Goal: Information Seeking & Learning: Understand process/instructions

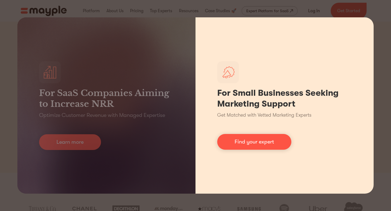
scroll to position [0, 0]
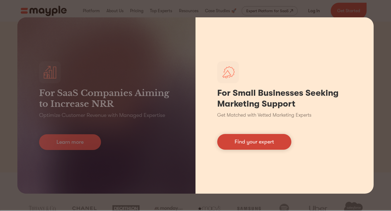
click at [230, 143] on link "Find your expert" at bounding box center [254, 142] width 74 height 16
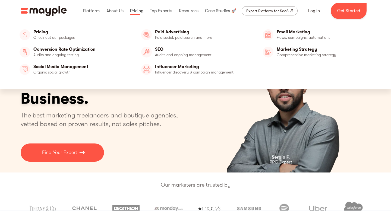
click at [134, 10] on link at bounding box center [137, 10] width 16 height 17
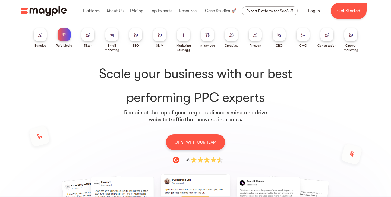
click at [63, 38] on div at bounding box center [64, 34] width 13 height 13
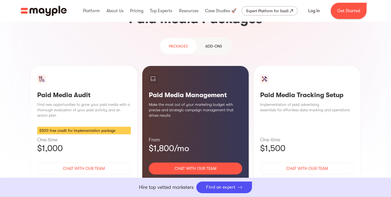
scroll to position [493, 0]
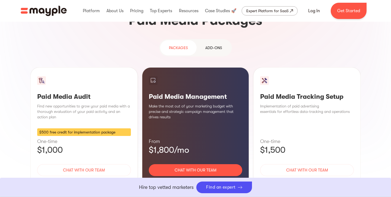
click at [194, 181] on div "Learn More" at bounding box center [196, 186] width 94 height 11
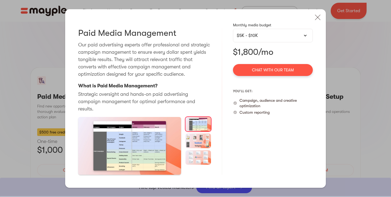
click at [255, 39] on div "$5K - $10K" at bounding box center [273, 35] width 72 height 7
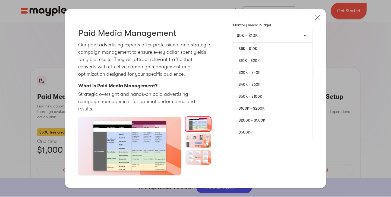
click at [250, 64] on link "$10K - $20K" at bounding box center [272, 61] width 79 height 12
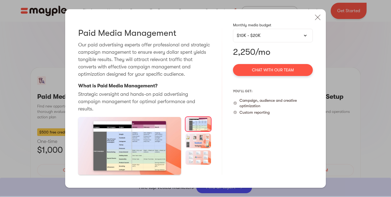
click at [263, 39] on div "$10K - $20K" at bounding box center [273, 35] width 72 height 7
click at [267, 36] on div "$10K - $20K" at bounding box center [273, 35] width 72 height 7
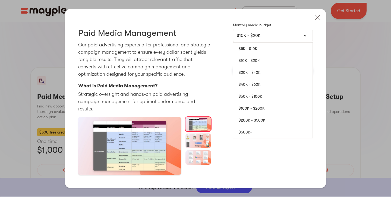
click at [256, 73] on link "$20K - $40K" at bounding box center [272, 73] width 79 height 12
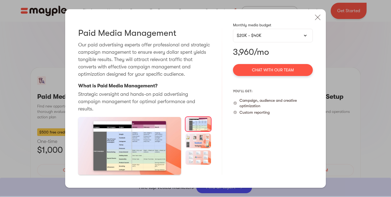
click at [281, 37] on div "$20K - $40K" at bounding box center [273, 35] width 72 height 7
click at [252, 38] on div "$20K - $40K" at bounding box center [273, 35] width 72 height 7
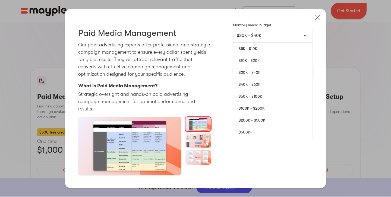
click at [250, 53] on link "$5K - $10K" at bounding box center [272, 49] width 79 height 12
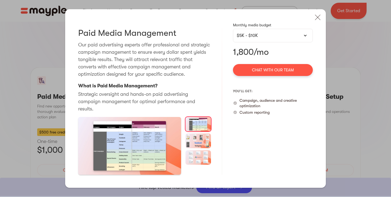
drag, startPoint x: 317, startPoint y: 20, endPoint x: 264, endPoint y: 41, distance: 57.0
click at [317, 20] on img at bounding box center [318, 17] width 12 height 12
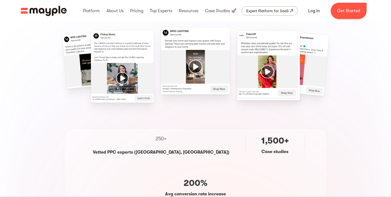
scroll to position [0, 0]
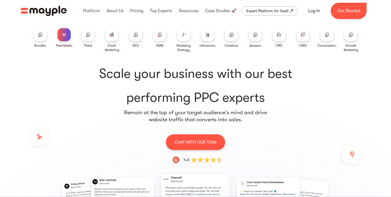
drag, startPoint x: 155, startPoint y: 37, endPoint x: 123, endPoint y: 66, distance: 43.2
click at [155, 37] on div at bounding box center [159, 34] width 13 height 13
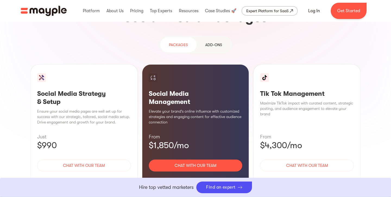
scroll to position [519, 0]
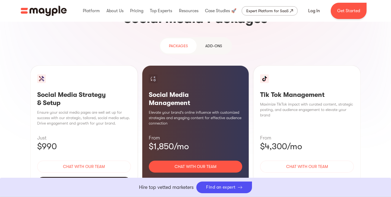
click at [89, 177] on div "Learn More" at bounding box center [84, 182] width 94 height 11
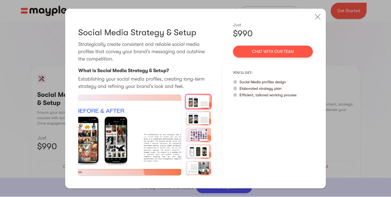
click at [197, 122] on img at bounding box center [198, 118] width 26 height 14
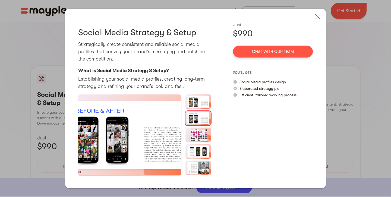
click at [192, 140] on img at bounding box center [198, 135] width 26 height 14
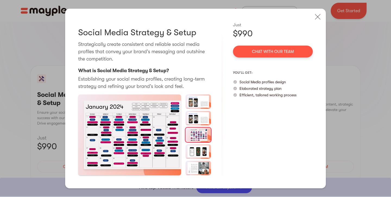
click at [198, 150] on img at bounding box center [198, 151] width 26 height 14
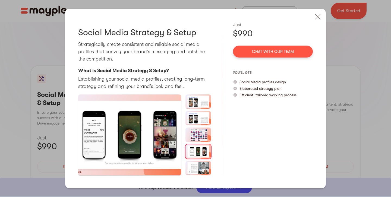
click at [206, 166] on img at bounding box center [198, 168] width 26 height 14
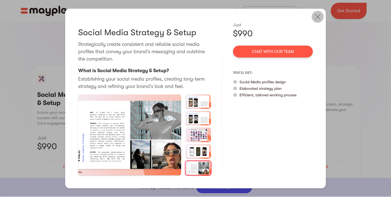
click at [316, 16] on img at bounding box center [318, 17] width 12 height 12
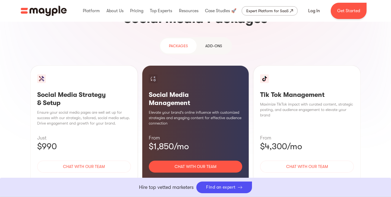
click at [203, 147] on div "Social Media Management Elevate your brand's online influence with customized s…" at bounding box center [195, 131] width 107 height 132
click at [197, 177] on div "Learn More" at bounding box center [196, 182] width 94 height 11
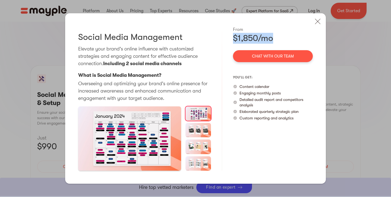
drag, startPoint x: 233, startPoint y: 39, endPoint x: 289, endPoint y: 39, distance: 55.9
click at [289, 39] on div "$1,850/mo" at bounding box center [273, 38] width 80 height 11
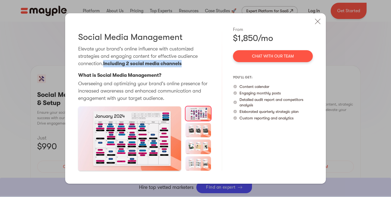
drag, startPoint x: 105, startPoint y: 61, endPoint x: 189, endPoint y: 62, distance: 83.9
click at [189, 62] on p "Elevate your brand's online influence with customized strategies and engaging c…" at bounding box center [144, 56] width 133 height 22
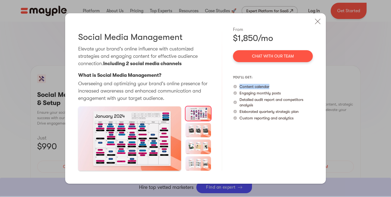
drag, startPoint x: 239, startPoint y: 86, endPoint x: 285, endPoint y: 87, distance: 45.6
click at [285, 87] on div "Content calendar" at bounding box center [273, 86] width 80 height 5
click at [241, 102] on p "Detailed audit report and competitors analysis" at bounding box center [275, 102] width 73 height 11
drag, startPoint x: 240, startPoint y: 92, endPoint x: 305, endPoint y: 94, distance: 65.4
click at [307, 94] on div "Engaging monthly posts" at bounding box center [273, 92] width 80 height 5
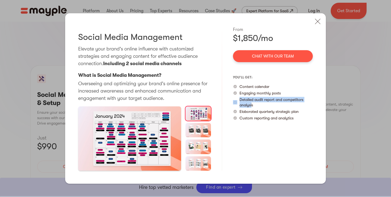
drag, startPoint x: 252, startPoint y: 105, endPoint x: 232, endPoint y: 99, distance: 20.9
click at [232, 99] on div "Social Media Management Elevate your brand's online influence with customized s…" at bounding box center [195, 98] width 261 height 170
click at [261, 115] on p "Custom reporting and analytics" at bounding box center [266, 117] width 54 height 5
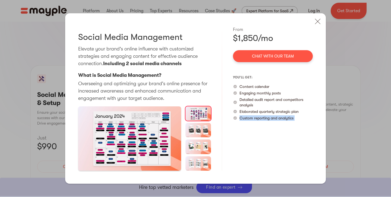
click at [260, 115] on p "Custom reporting and analytics" at bounding box center [266, 117] width 54 height 5
click at [260, 112] on p "Elaborated quarterly strategic plan" at bounding box center [268, 111] width 59 height 5
click at [258, 121] on div "From $1,850/mo Chat with our team you’ll get: Content calendar Engaging monthly…" at bounding box center [273, 98] width 80 height 144
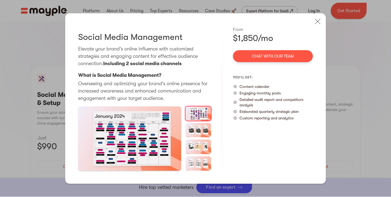
click at [258, 121] on div "From $1,850/mo Chat with our team you’ll get: Content calendar Engaging monthly…" at bounding box center [273, 98] width 80 height 144
drag, startPoint x: 320, startPoint y: 23, endPoint x: 110, endPoint y: 128, distance: 234.8
click at [319, 23] on img at bounding box center [318, 21] width 12 height 12
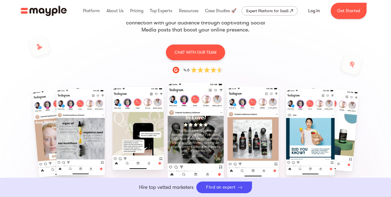
scroll to position [0, 0]
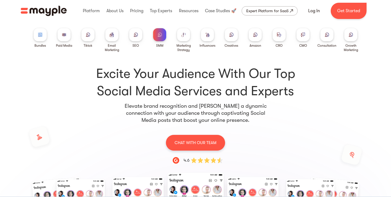
click at [106, 34] on div at bounding box center [111, 34] width 13 height 13
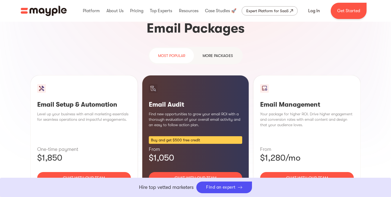
scroll to position [532, 0]
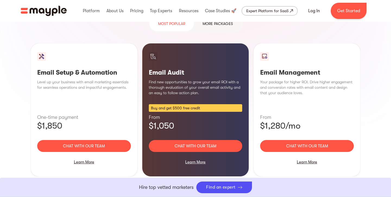
drag, startPoint x: 255, startPoint y: 62, endPoint x: 329, endPoint y: 55, distance: 73.9
click at [329, 55] on div "Email Management Your package for higher ROI. Drive higher engagement and conve…" at bounding box center [306, 110] width 107 height 134
click at [308, 68] on h3 "Email Management" at bounding box center [307, 72] width 94 height 8
drag, startPoint x: 308, startPoint y: 61, endPoint x: 279, endPoint y: 90, distance: 41.1
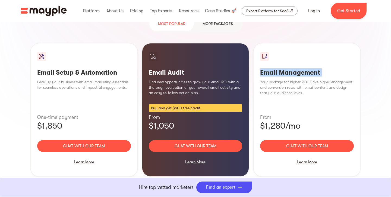
click at [308, 68] on h3 "Email Management" at bounding box center [307, 72] width 94 height 8
click at [280, 121] on p "$1,280/mo" at bounding box center [307, 126] width 94 height 11
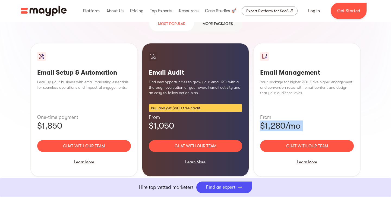
click at [280, 121] on p "$1,280/mo" at bounding box center [307, 126] width 94 height 11
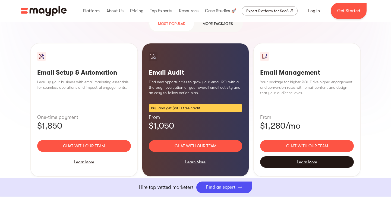
click at [287, 156] on div "Learn More" at bounding box center [307, 161] width 94 height 11
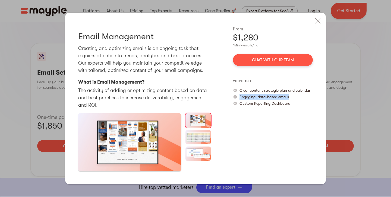
drag, startPoint x: 240, startPoint y: 96, endPoint x: 307, endPoint y: 94, distance: 66.3
click at [307, 94] on div "Engaging, data-based emails" at bounding box center [273, 96] width 80 height 5
drag, startPoint x: 239, startPoint y: 90, endPoint x: 314, endPoint y: 92, distance: 75.0
click at [318, 90] on div "Email Management Creating and optimizing emails is an ongoing task that require…" at bounding box center [195, 98] width 261 height 171
drag, startPoint x: 237, startPoint y: 106, endPoint x: 311, endPoint y: 105, distance: 73.9
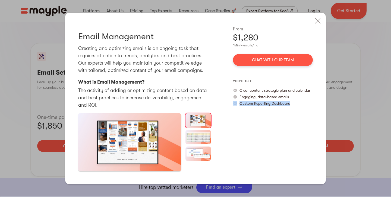
click at [313, 105] on div "Email Management Creating and optimizing emails is an ongoing task that require…" at bounding box center [195, 98] width 261 height 171
drag, startPoint x: 311, startPoint y: 105, endPoint x: 300, endPoint y: 107, distance: 11.1
click at [311, 105] on div "Custom Reporting Dashboard" at bounding box center [273, 103] width 80 height 5
click at [258, 105] on p "Custom Reporting Dashboard" at bounding box center [264, 103] width 51 height 5
click at [320, 24] on img at bounding box center [318, 21] width 12 height 12
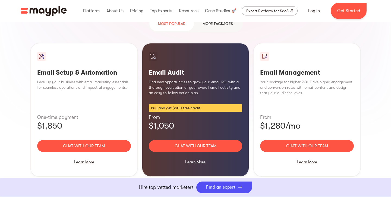
click at [70, 68] on h3 "Email Setup & Automation" at bounding box center [84, 72] width 94 height 8
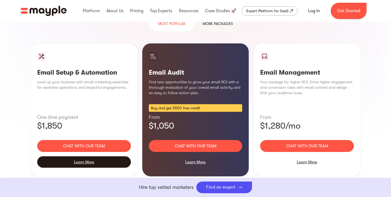
click at [99, 156] on div "Learn More" at bounding box center [84, 161] width 94 height 11
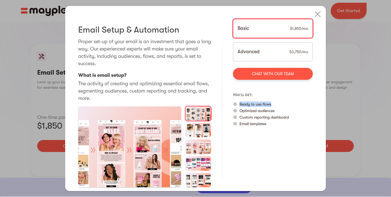
drag, startPoint x: 240, startPoint y: 106, endPoint x: 277, endPoint y: 108, distance: 36.7
click at [281, 105] on div "Ready to use flows" at bounding box center [273, 104] width 80 height 5
click at [242, 116] on p "Custom reporting dashboard" at bounding box center [263, 117] width 49 height 5
click at [251, 111] on p "Optimized audiences" at bounding box center [256, 110] width 35 height 5
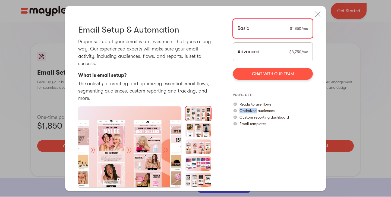
click at [251, 111] on p "Optimized audiences" at bounding box center [256, 110] width 35 height 5
click at [253, 119] on p "Custom reporting dashboard" at bounding box center [263, 117] width 49 height 5
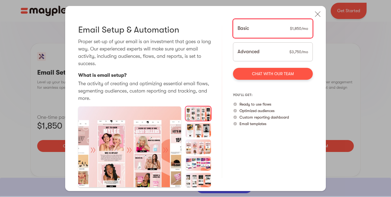
click at [252, 123] on p "Email templates" at bounding box center [252, 123] width 27 height 5
click at [312, 13] on img at bounding box center [318, 14] width 12 height 12
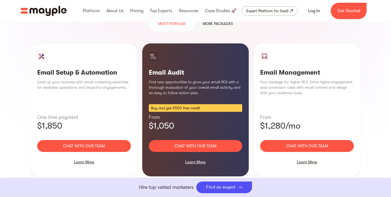
click at [304, 152] on iframe "Chat Widget" at bounding box center [347, 167] width 87 height 59
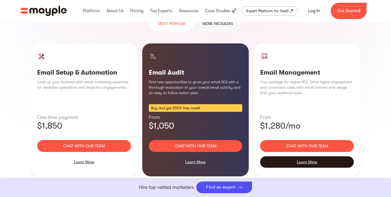
click at [300, 156] on div "Learn More" at bounding box center [307, 161] width 94 height 11
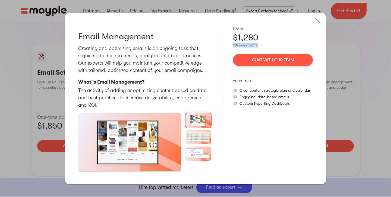
drag, startPoint x: 264, startPoint y: 47, endPoint x: 231, endPoint y: 45, distance: 33.7
click at [231, 45] on div "Email Management Creating and optimizing emails is an ongoing task that require…" at bounding box center [195, 98] width 261 height 171
drag, startPoint x: 319, startPoint y: 25, endPoint x: 330, endPoint y: 12, distance: 17.1
click at [319, 25] on img at bounding box center [318, 21] width 12 height 12
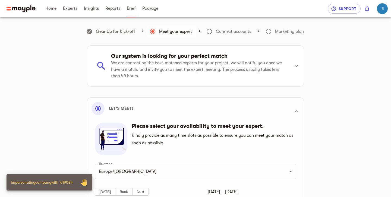
click at [132, 9] on span "Brief" at bounding box center [131, 8] width 9 height 7
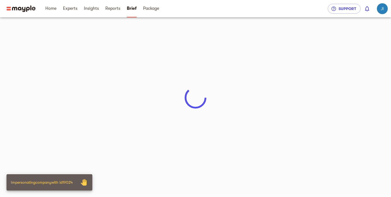
scroll to position [1, 0]
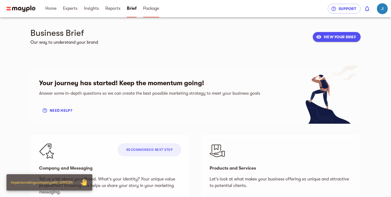
click at [151, 12] on link "Package" at bounding box center [151, 8] width 16 height 17
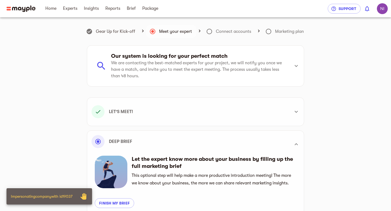
scroll to position [154, 0]
click at [148, 12] on link "Package" at bounding box center [150, 8] width 16 height 17
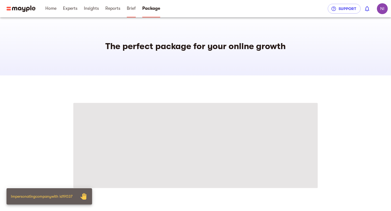
click at [129, 10] on span "Brief" at bounding box center [131, 8] width 9 height 7
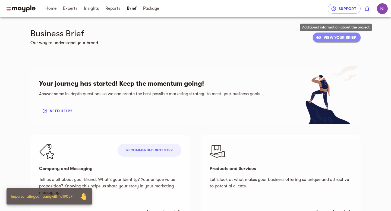
click at [333, 38] on span "VIEW YOUR BRIEF" at bounding box center [336, 37] width 39 height 7
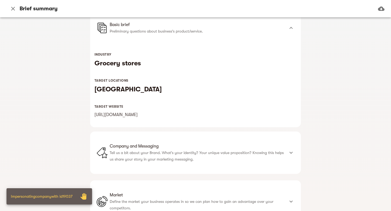
scroll to position [67, 0]
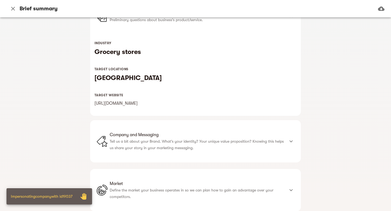
click at [143, 132] on span "Company and Messaging" at bounding box center [197, 135] width 175 height 7
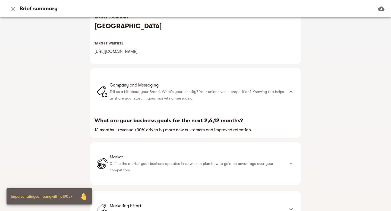
scroll to position [203, 0]
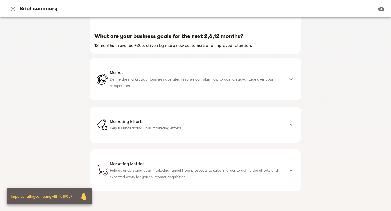
click at [154, 118] on li "Marketing Efforts Help us understand your marketing efforts." at bounding box center [191, 125] width 188 height 16
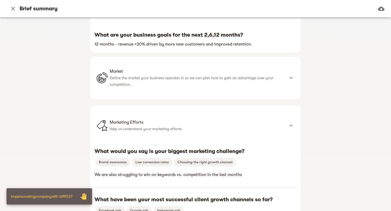
click at [148, 93] on div "Market Define the market your business operates in so we can plan how to gain a…" at bounding box center [195, 78] width 211 height 42
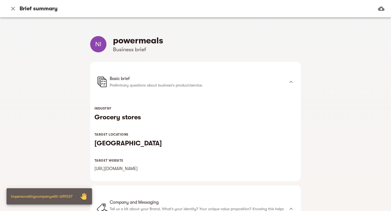
scroll to position [1, 0]
drag, startPoint x: 147, startPoint y: 173, endPoint x: 88, endPoint y: 169, distance: 59.6
copy link "[URL][DOMAIN_NAME]"
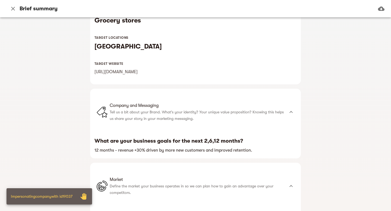
scroll to position [104, 0]
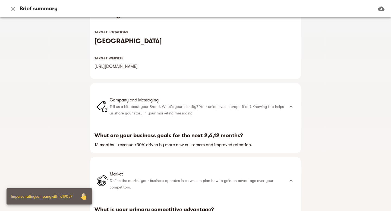
click at [14, 10] on icon "button" at bounding box center [13, 8] width 7 height 7
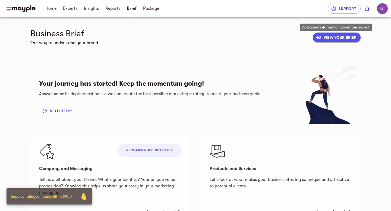
click at [326, 40] on span "VIEW YOUR BRIEF" at bounding box center [336, 37] width 39 height 7
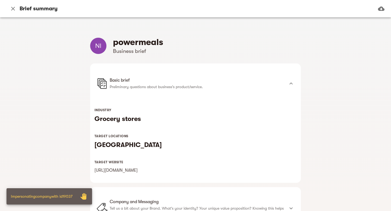
scroll to position [178, 0]
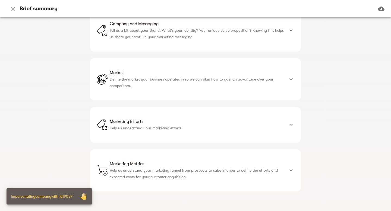
click at [162, 123] on span "Marketing Efforts" at bounding box center [197, 121] width 175 height 7
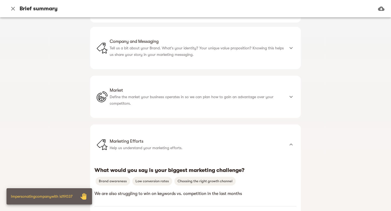
scroll to position [161, 0]
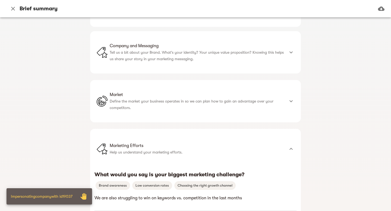
click at [146, 94] on span "Market" at bounding box center [197, 94] width 175 height 7
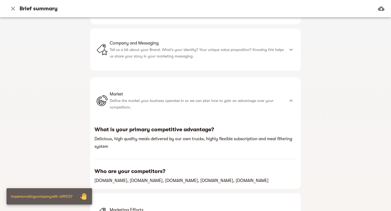
click at [147, 65] on div "Company and Messaging Tell us a bit about your Brand. What's your identity? You…" at bounding box center [195, 50] width 211 height 42
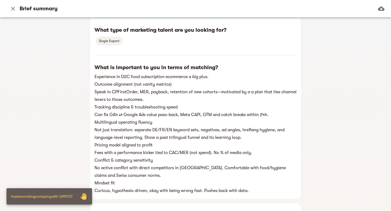
scroll to position [533, 0]
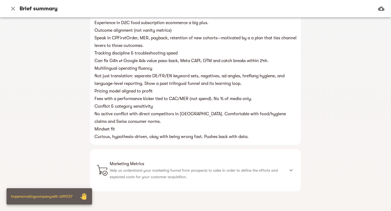
click at [176, 179] on p "Help us understand your marketing funnel from prospects to sales in order to de…" at bounding box center [197, 173] width 175 height 13
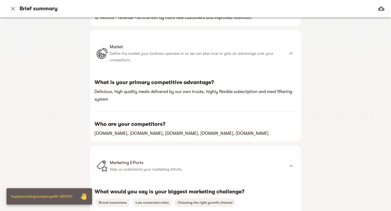
scroll to position [221, 0]
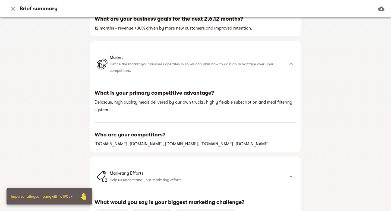
click at [13, 11] on icon "button" at bounding box center [13, 8] width 7 height 7
